Goal: Information Seeking & Learning: Understand process/instructions

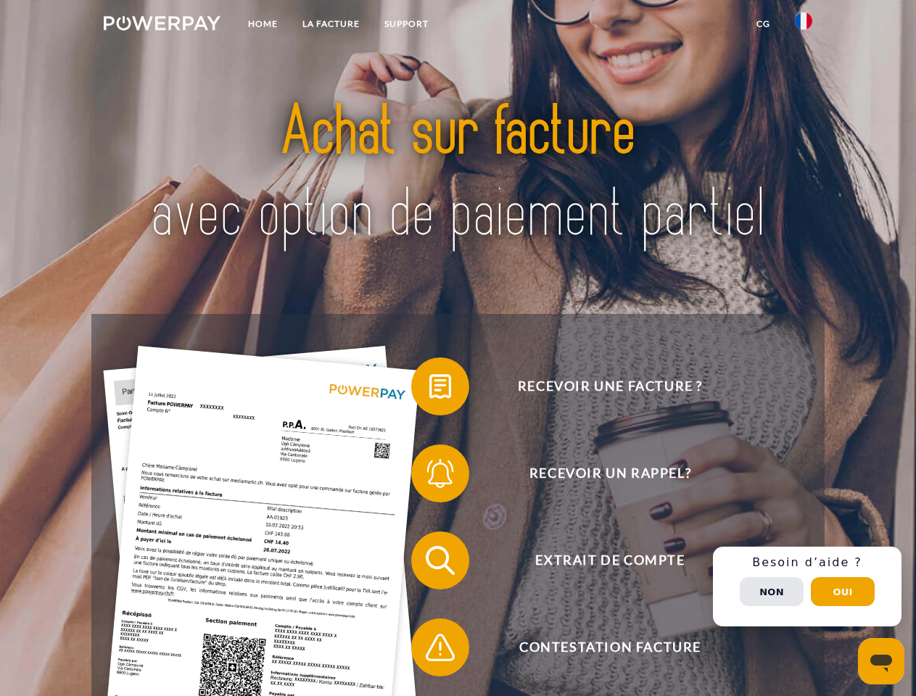
click at [162, 25] on img at bounding box center [162, 23] width 117 height 15
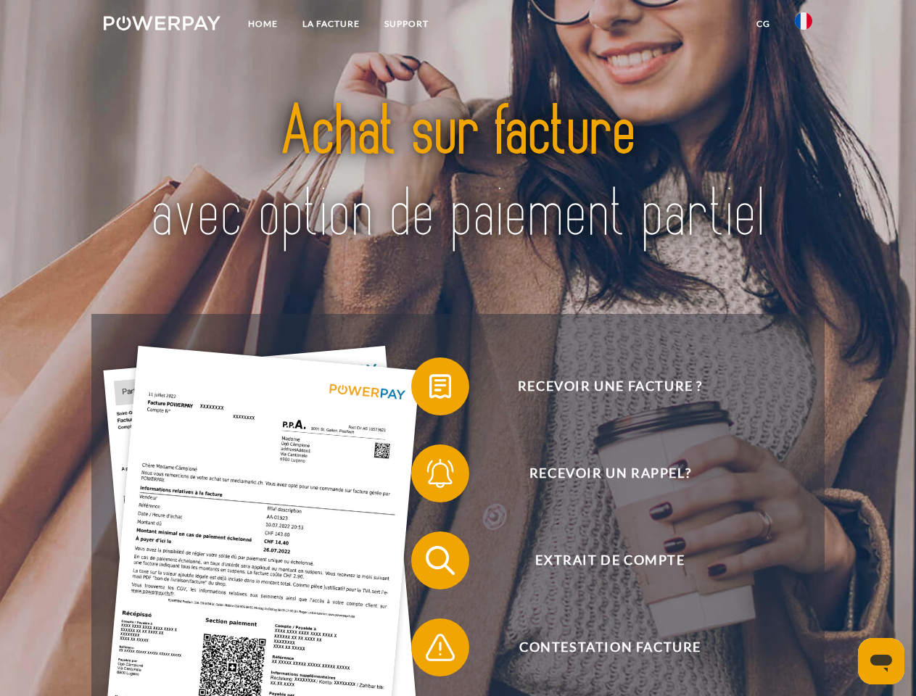
click at [804, 25] on img at bounding box center [803, 20] width 17 height 17
click at [763, 24] on link "CG" at bounding box center [763, 24] width 38 height 26
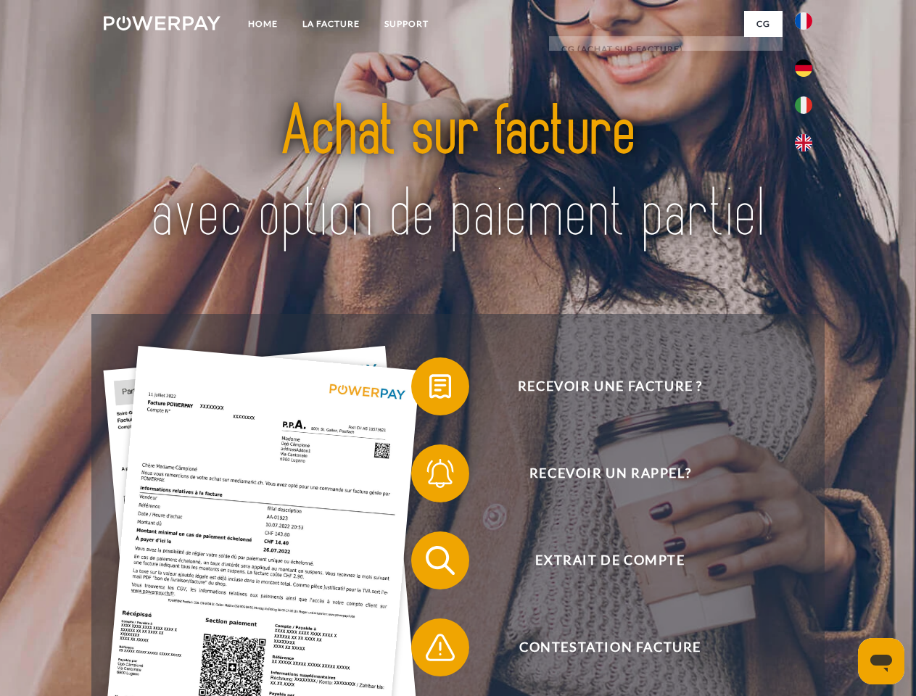
click at [429, 390] on span at bounding box center [418, 386] width 73 height 73
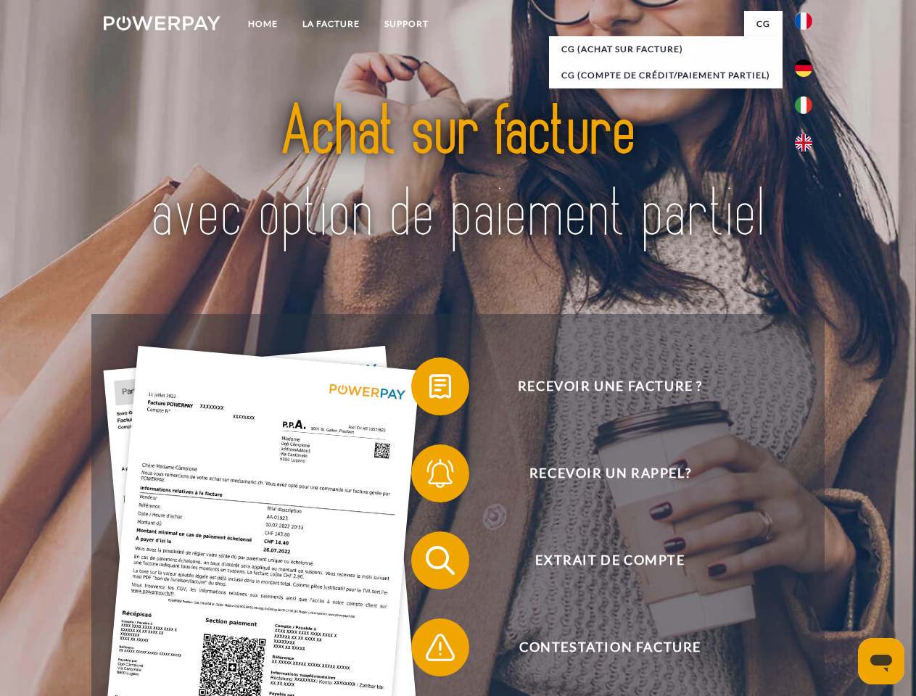
click at [429, 477] on span at bounding box center [418, 473] width 73 height 73
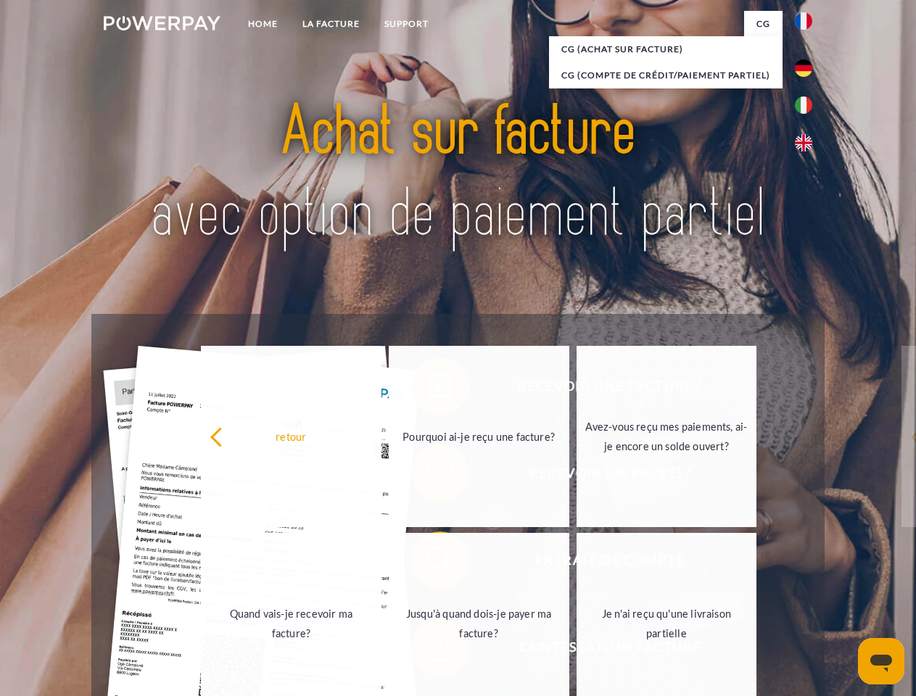
click at [429, 564] on link "Jusqu'à quand dois-je payer ma facture?" at bounding box center [479, 623] width 181 height 181
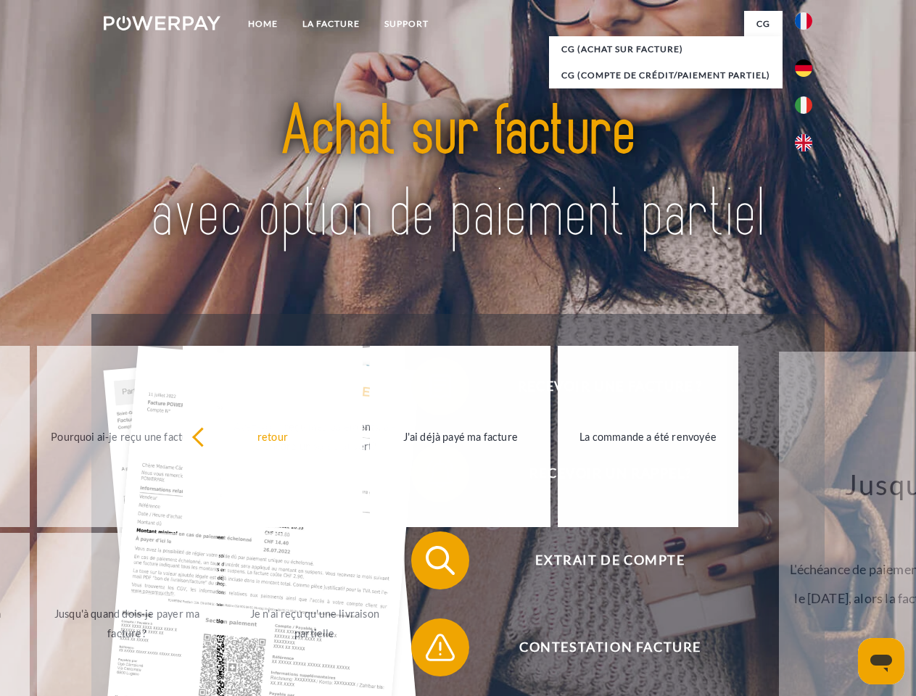
click at [429, 651] on span at bounding box center [418, 648] width 73 height 73
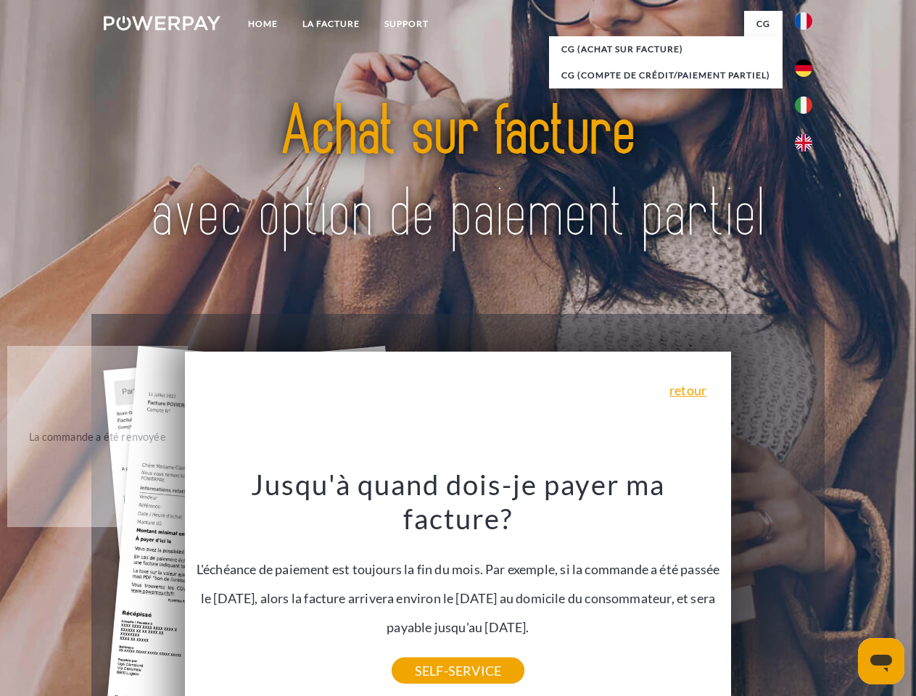
click at [807, 587] on div "Recevoir une facture ? Recevoir un rappel? Extrait de compte retour" at bounding box center [457, 604] width 733 height 580
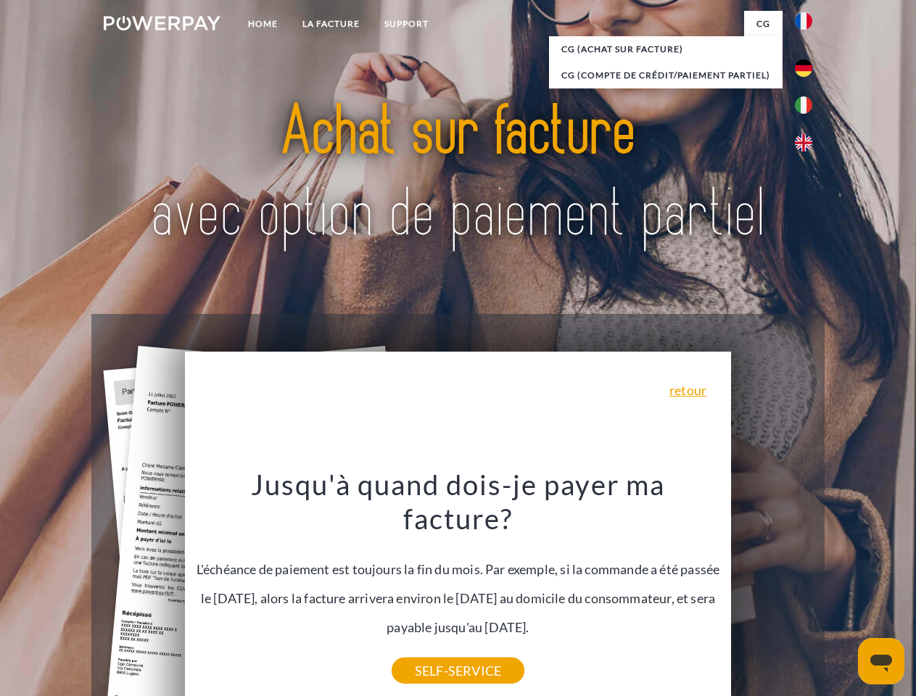
click at [772, 590] on span "Extrait de compte" at bounding box center [609, 561] width 355 height 58
click at [843, 592] on header "Home LA FACTURE Support" at bounding box center [458, 501] width 916 height 1002
